Goal: Task Accomplishment & Management: Use online tool/utility

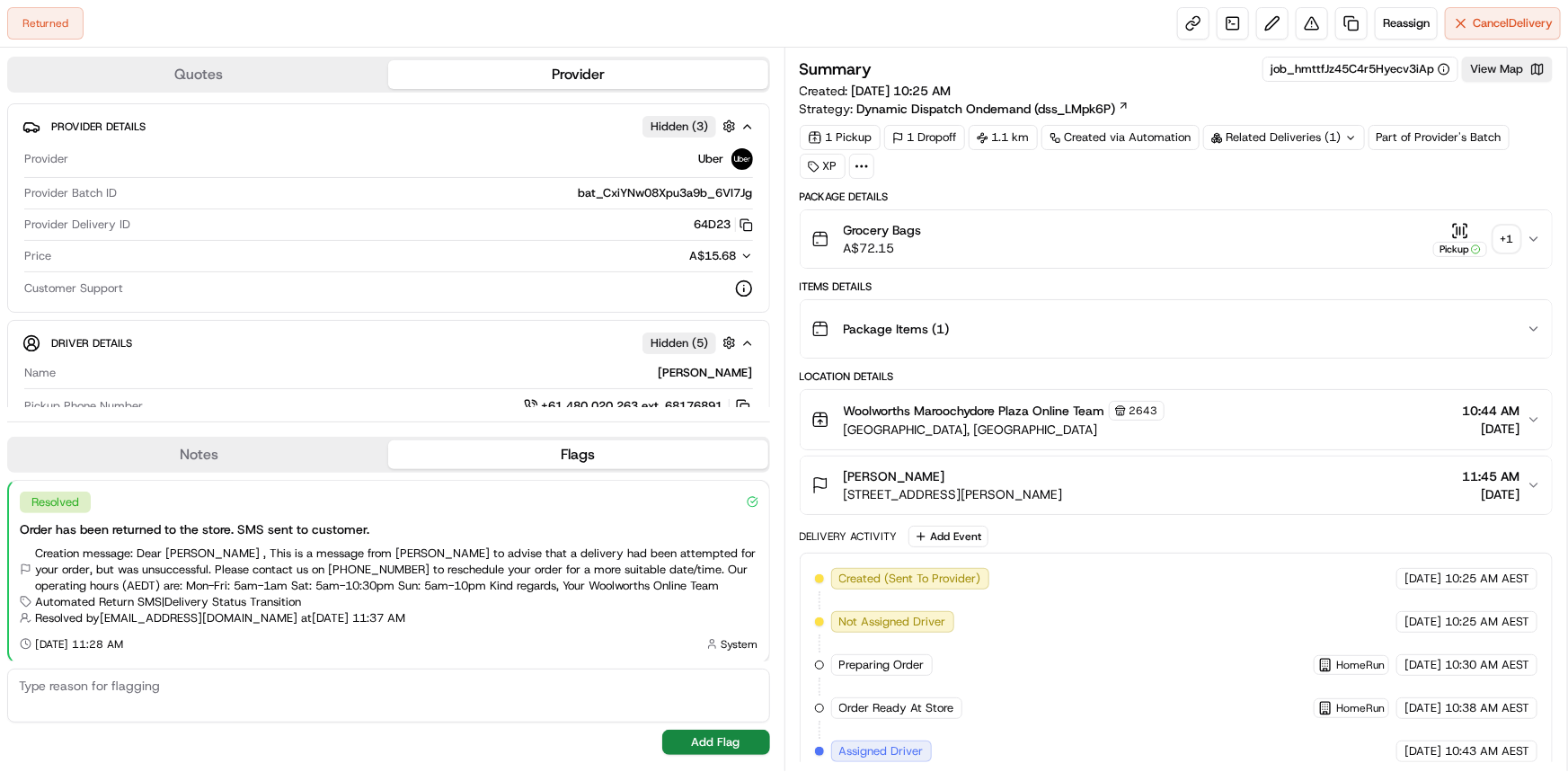
scroll to position [159, 0]
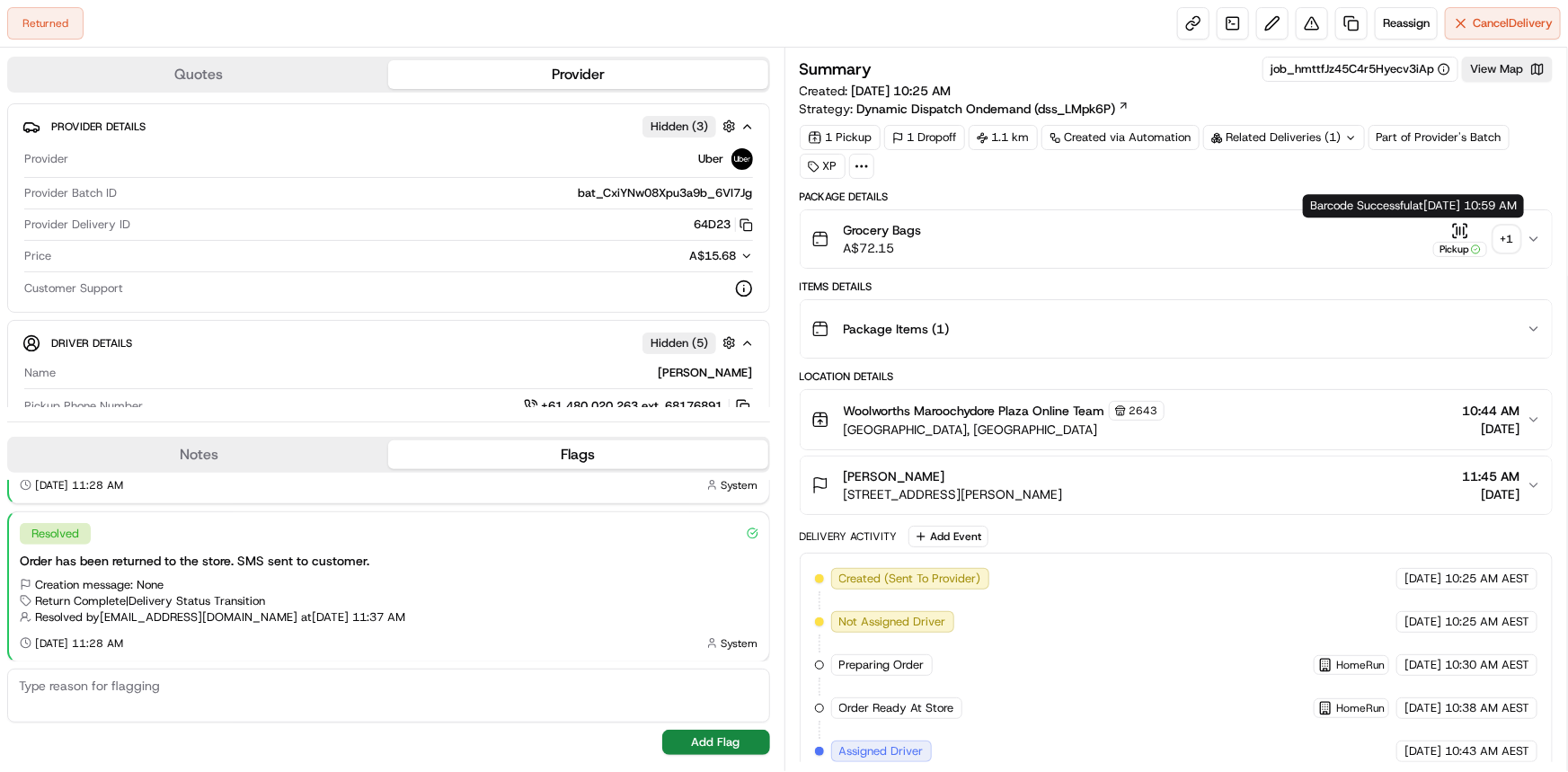
click at [1503, 240] on div "+ 1" at bounding box center [1506, 239] width 25 height 25
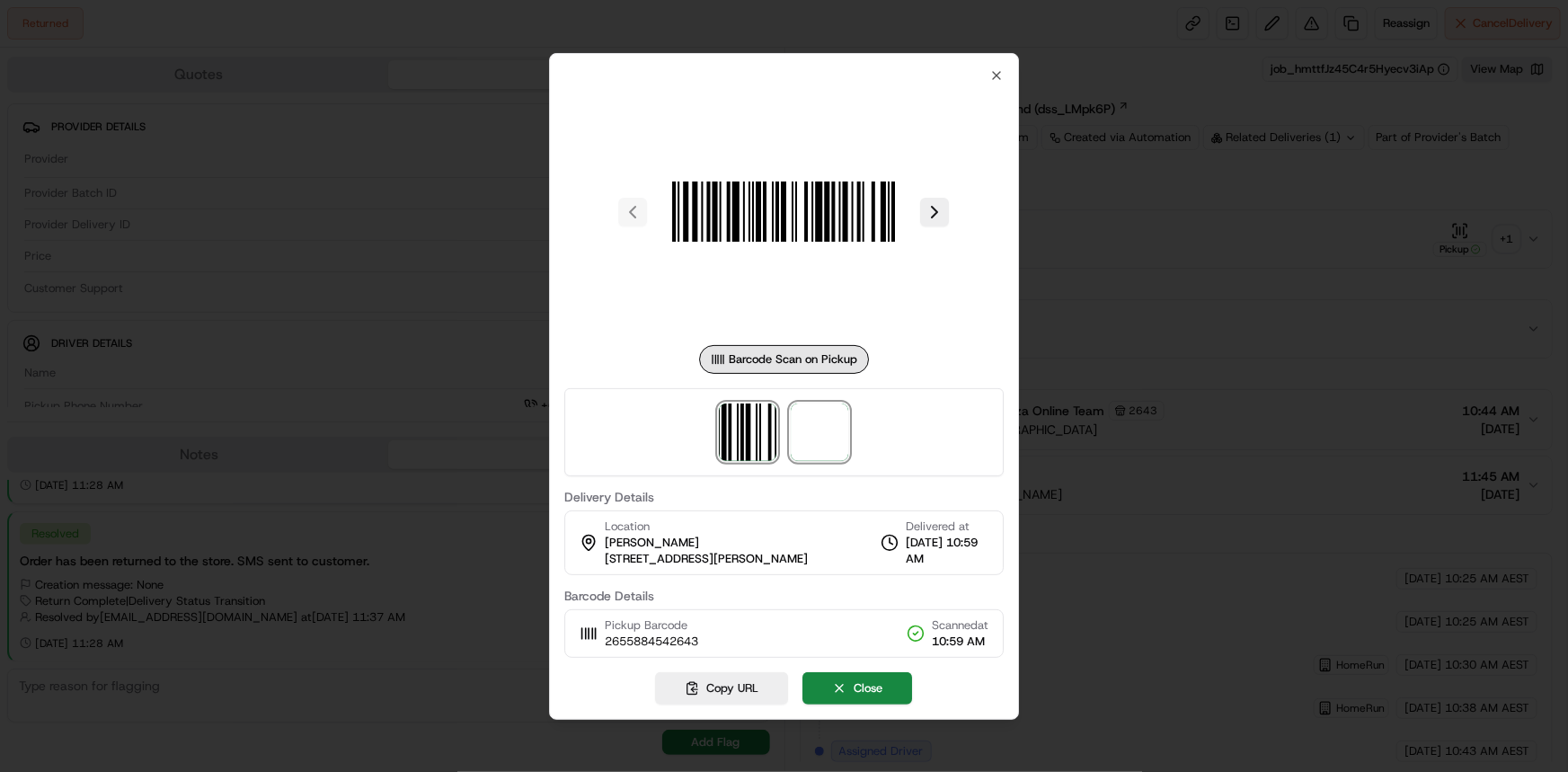
click at [813, 442] on span at bounding box center [820, 432] width 58 height 58
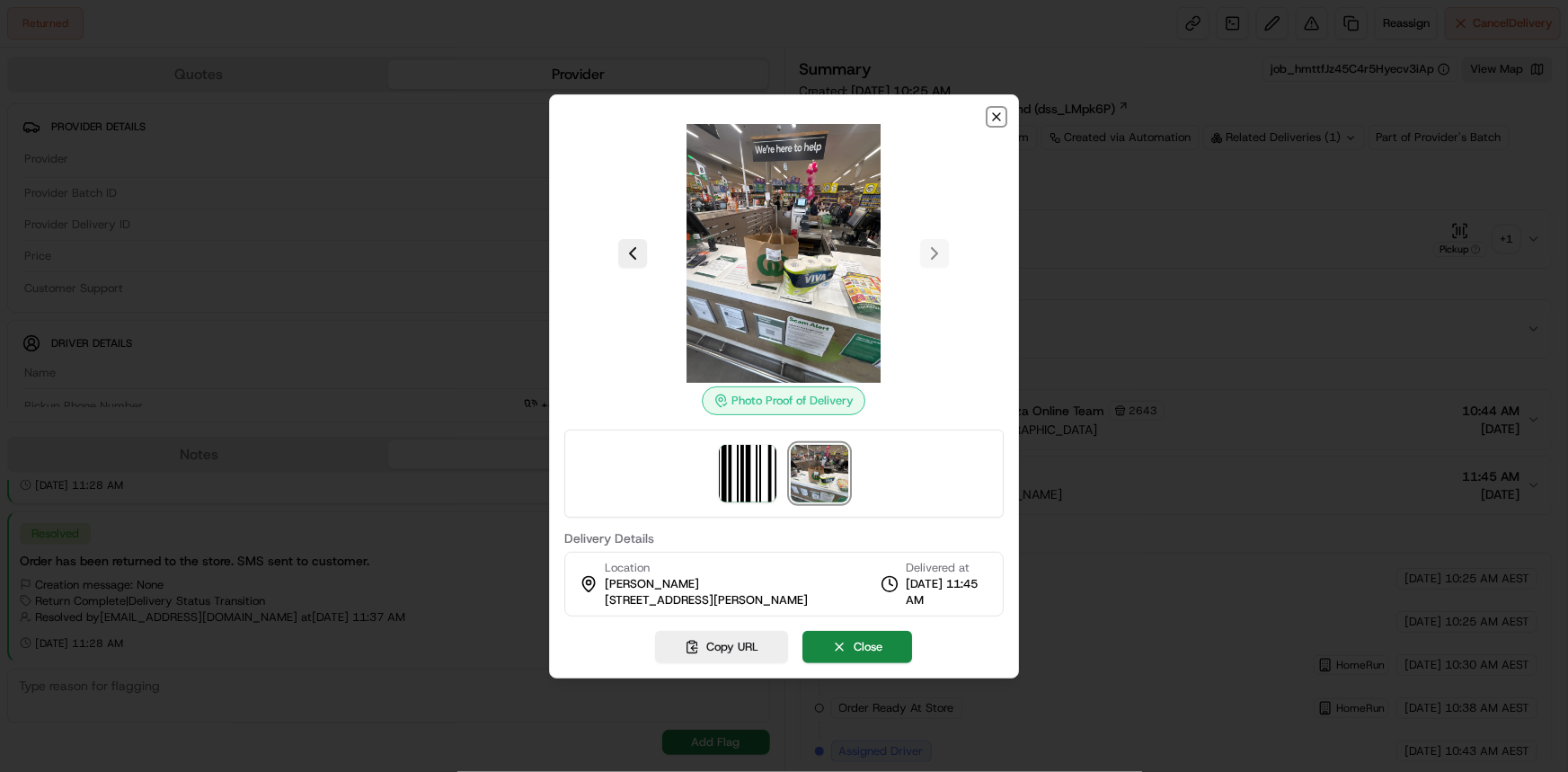
click at [997, 116] on icon "button" at bounding box center [996, 116] width 7 height 7
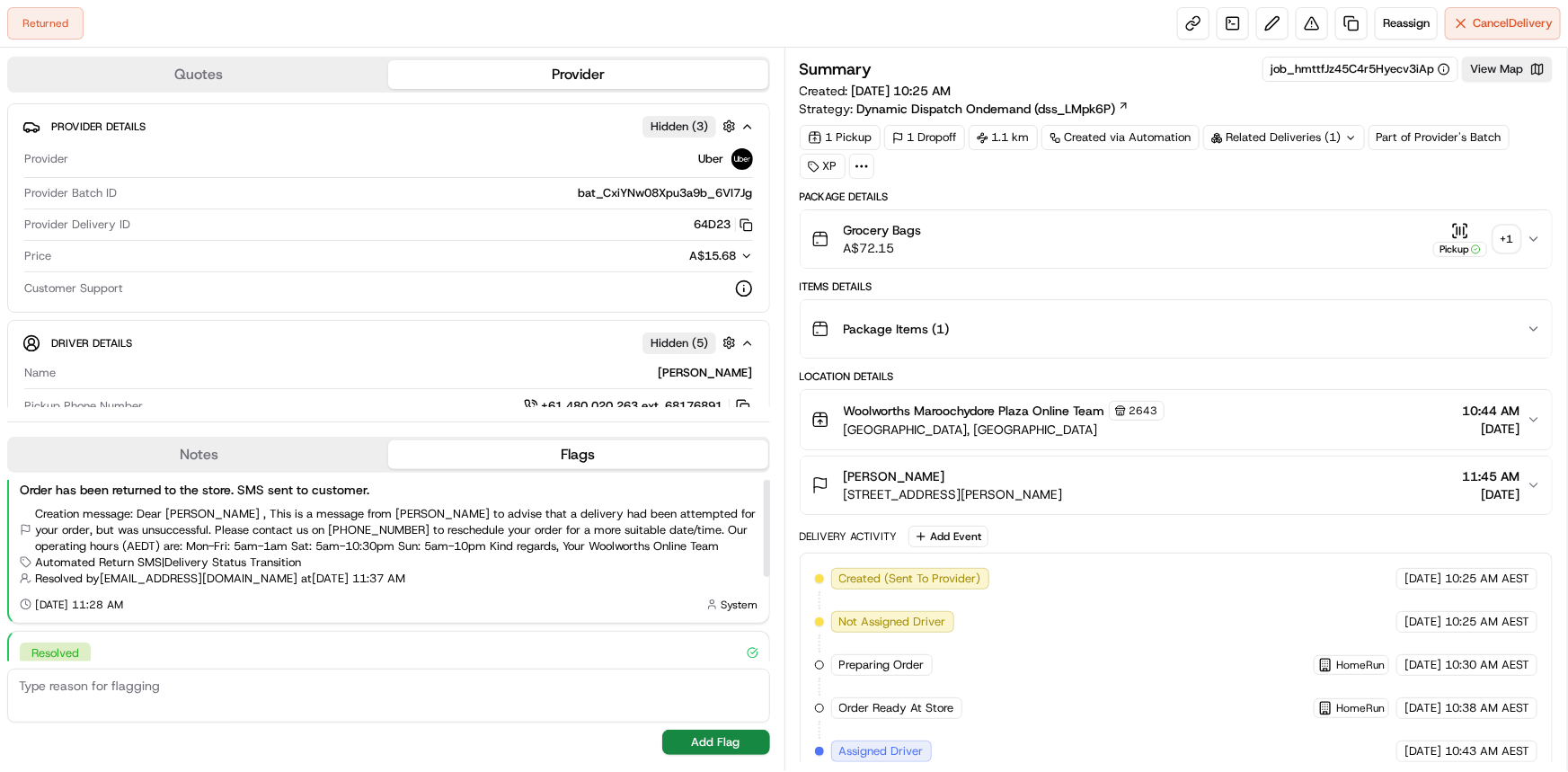
scroll to position [0, 0]
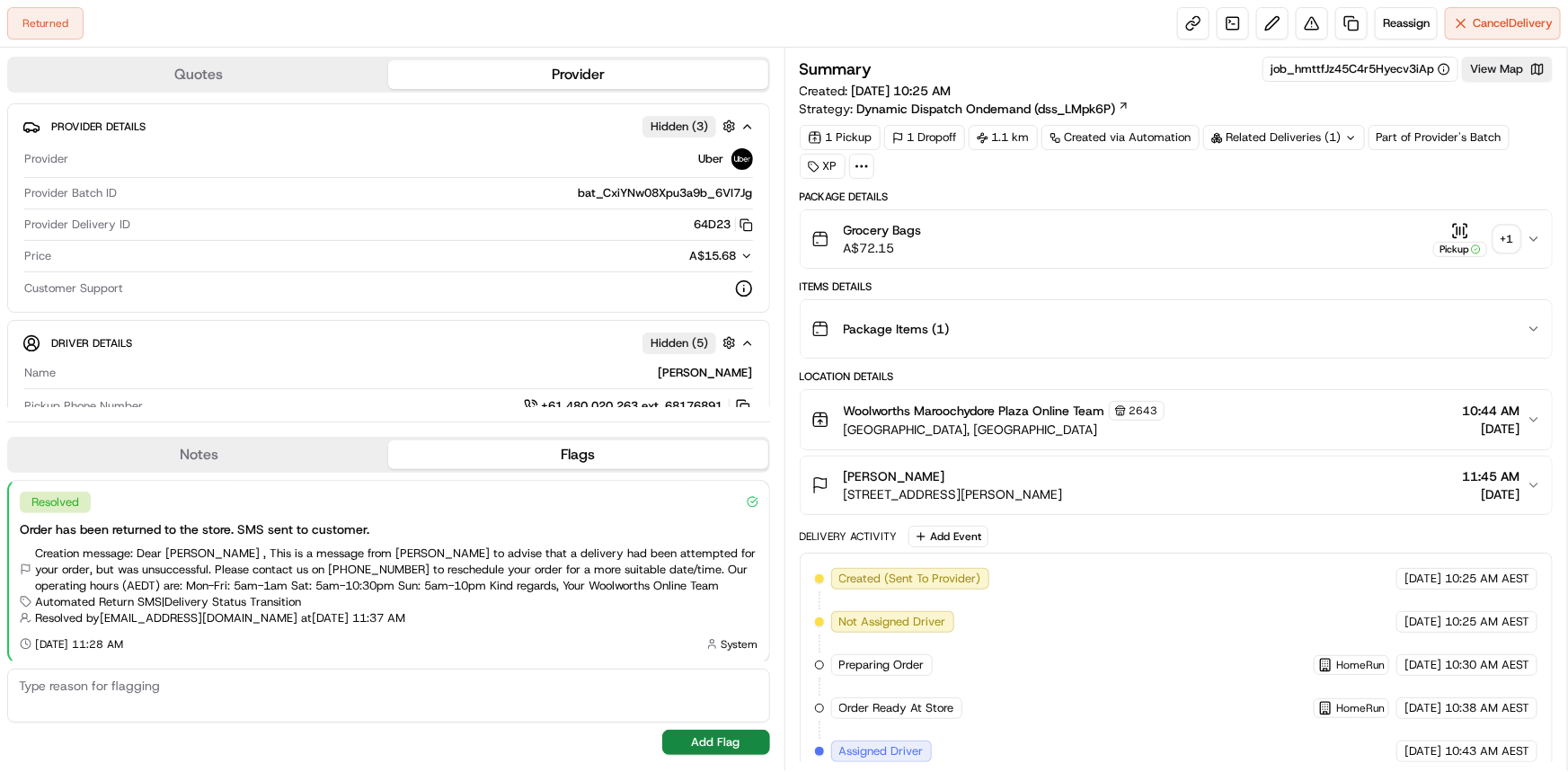
click at [1033, 26] on div "Returned Reassign Cancel Delivery" at bounding box center [784, 23] width 1568 height 48
click at [1411, 19] on span "Reassign" at bounding box center [1406, 23] width 47 height 17
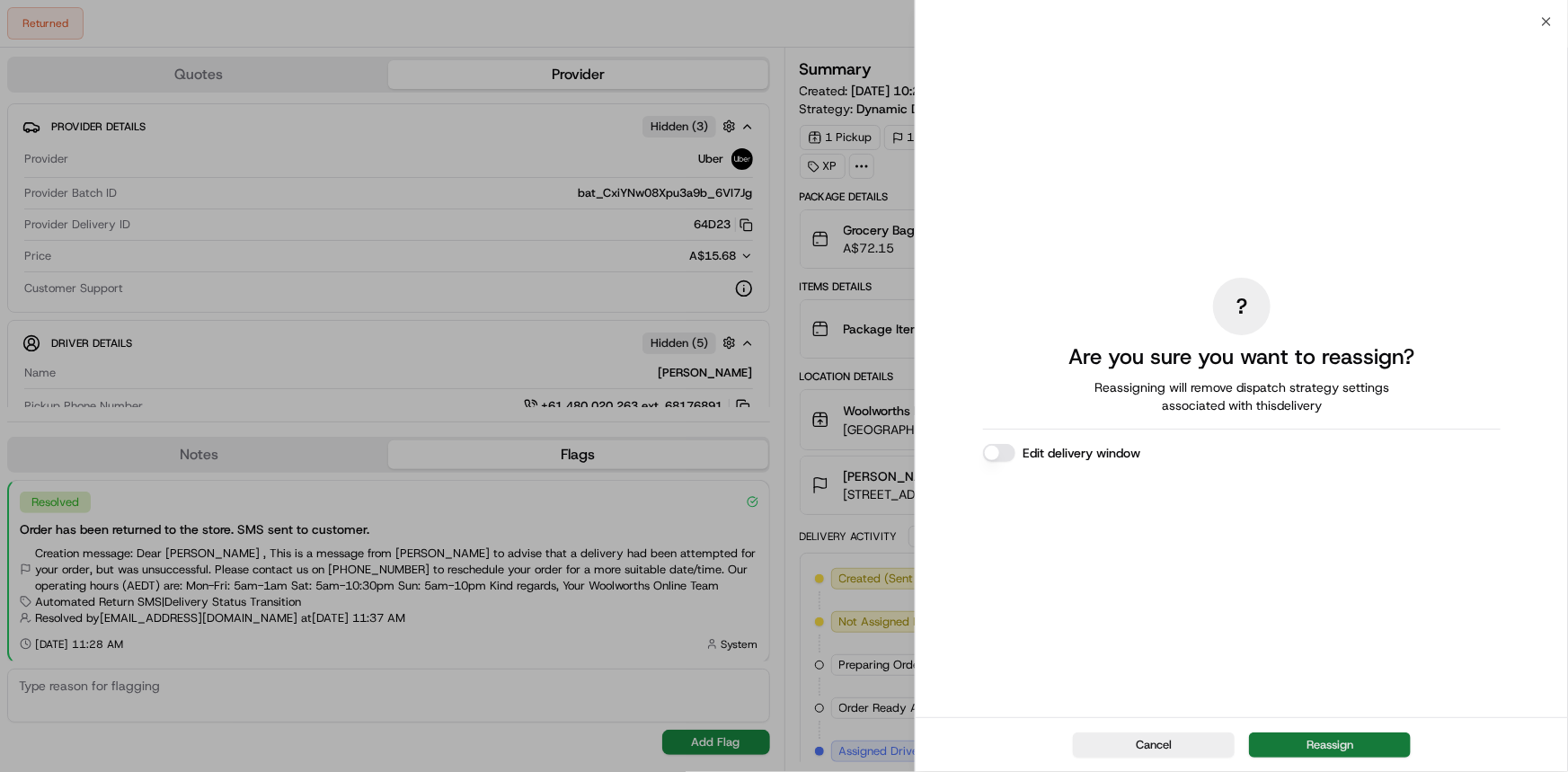
click at [1308, 744] on button "Reassign" at bounding box center [1330, 745] width 162 height 25
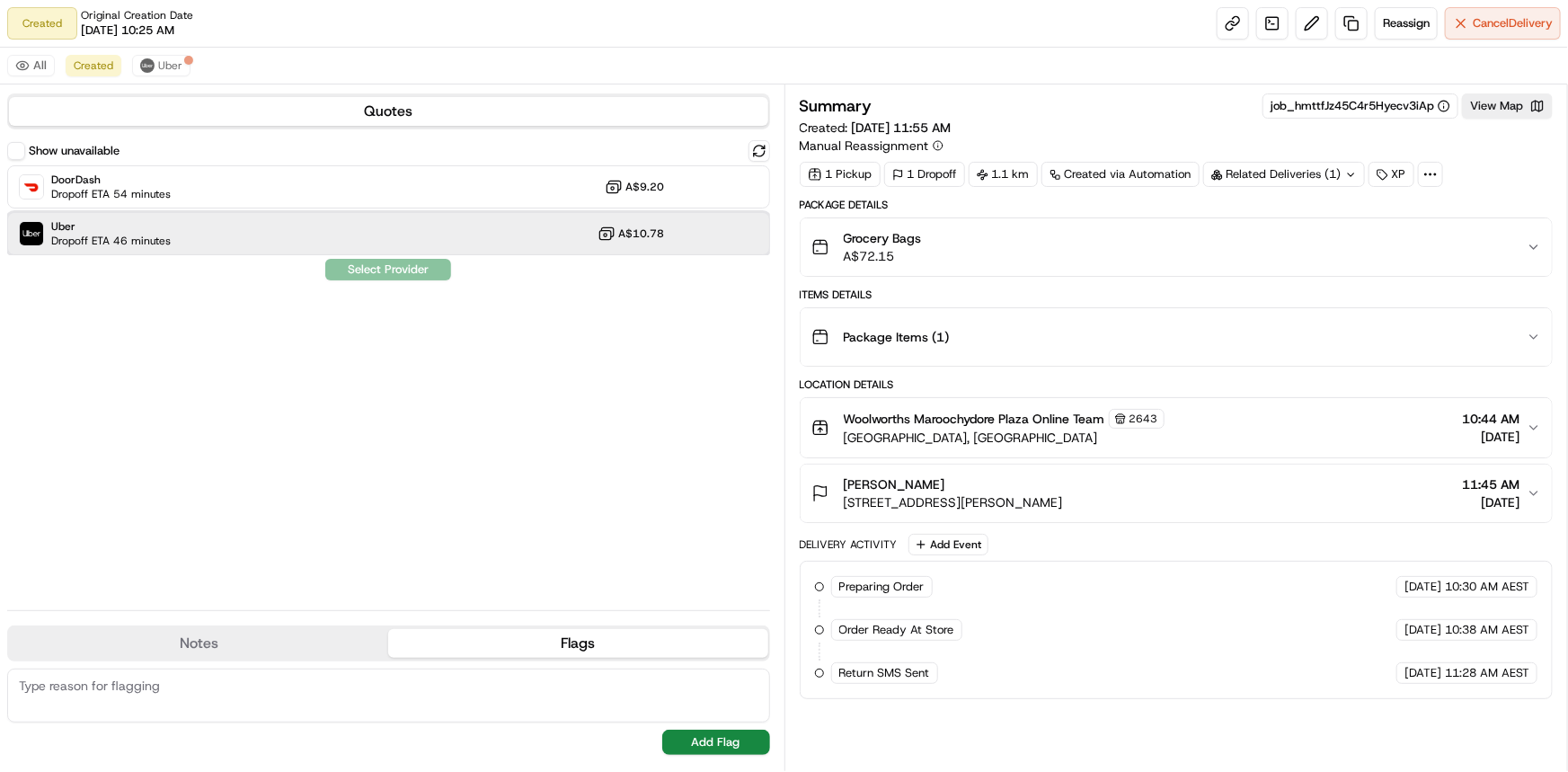
click at [440, 236] on div "Uber Dropoff ETA 46 minutes A$10.78" at bounding box center [388, 234] width 763 height 43
click at [409, 266] on button "Assign Provider" at bounding box center [388, 270] width 128 height 21
